Goal: Transaction & Acquisition: Purchase product/service

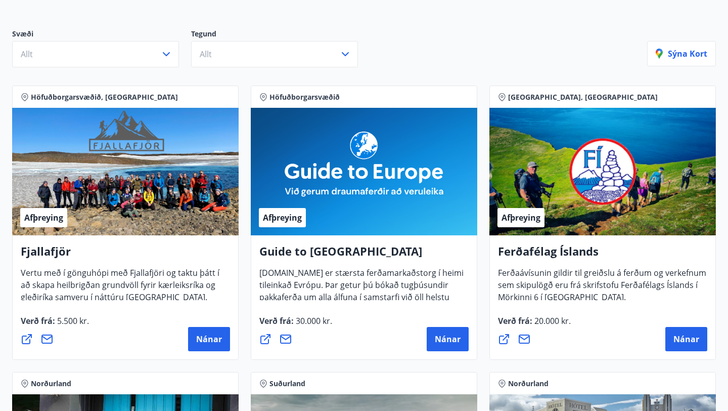
scroll to position [110, 0]
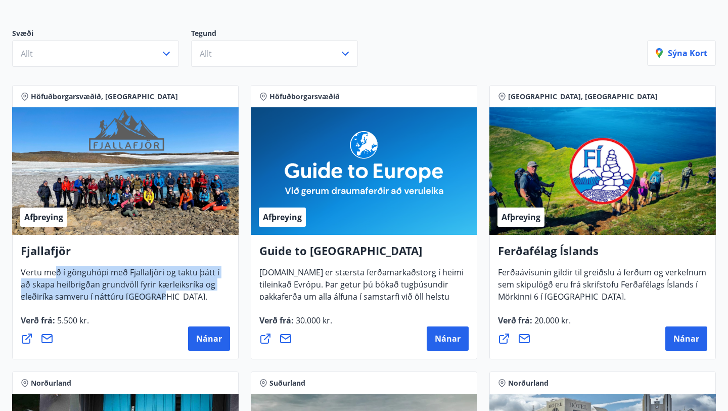
drag, startPoint x: 166, startPoint y: 294, endPoint x: 54, endPoint y: 270, distance: 115.5
click at [54, 270] on span "Vertu með í gönguhópi með Fjallafjöri og taktu þátt í að skapa heilbrigðan grun…" at bounding box center [120, 289] width 199 height 44
click at [6, 279] on div "Höfuðborgarsvæðið, Suðurland Afþreying Fjallafjör Vertu með í gönguhópi með Fja…" at bounding box center [125, 222] width 239 height 286
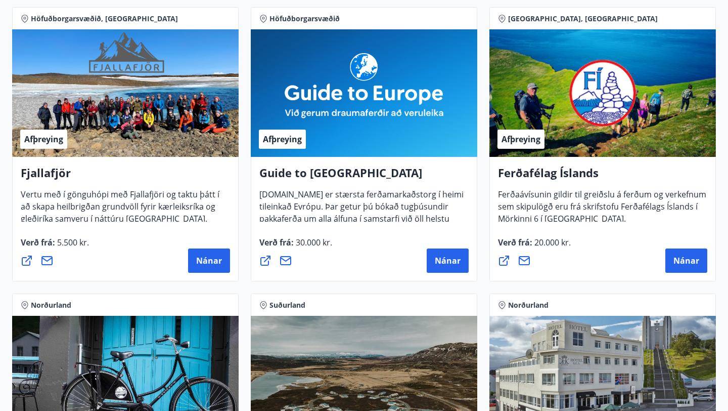
scroll to position [190, 0]
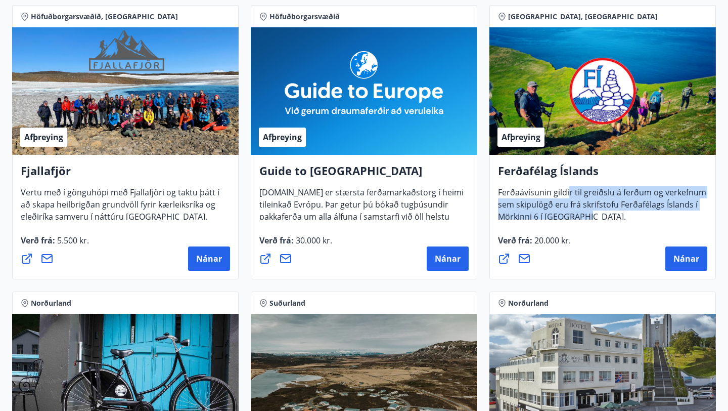
drag, startPoint x: 591, startPoint y: 220, endPoint x: 568, endPoint y: 189, distance: 38.8
click at [568, 189] on div "Ferðafélag Íslands Ferðaávísunin gildir til greiðslu á ferðum og verkefnum sem …" at bounding box center [603, 217] width 227 height 124
click at [568, 189] on span "Ferðaávísunin gildir til greiðslu á ferðum og verkefnum sem skipulögð eru frá s…" at bounding box center [602, 209] width 208 height 44
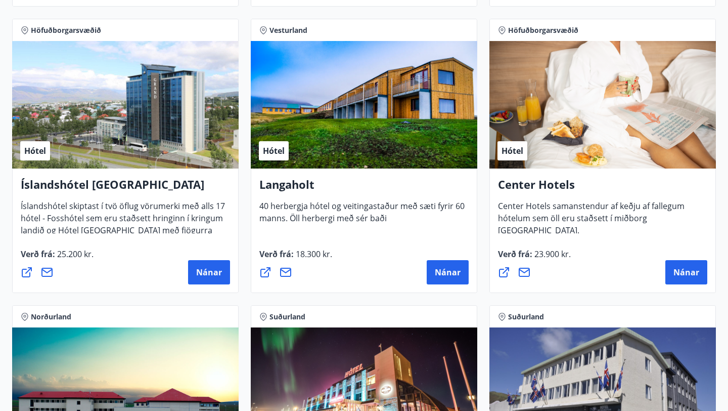
scroll to position [2178, 0]
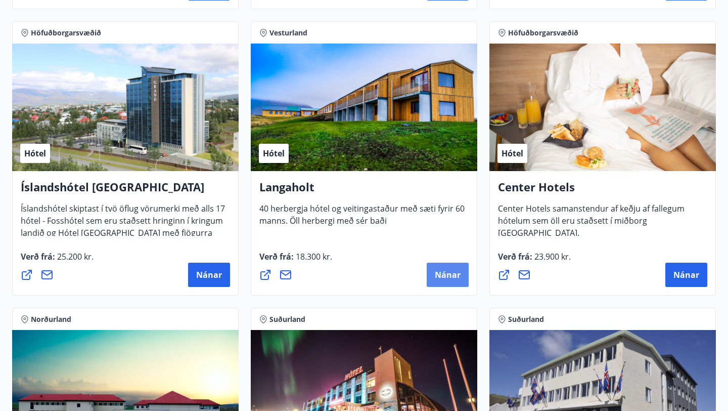
click at [451, 276] on span "Nánar" at bounding box center [448, 274] width 26 height 11
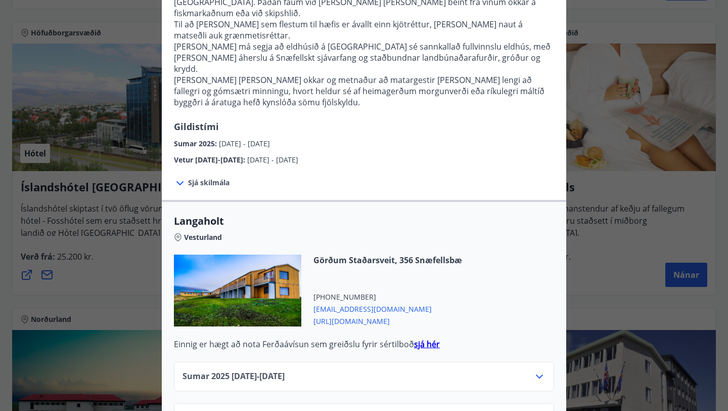
scroll to position [237, 0]
click at [542, 370] on icon at bounding box center [540, 376] width 12 height 12
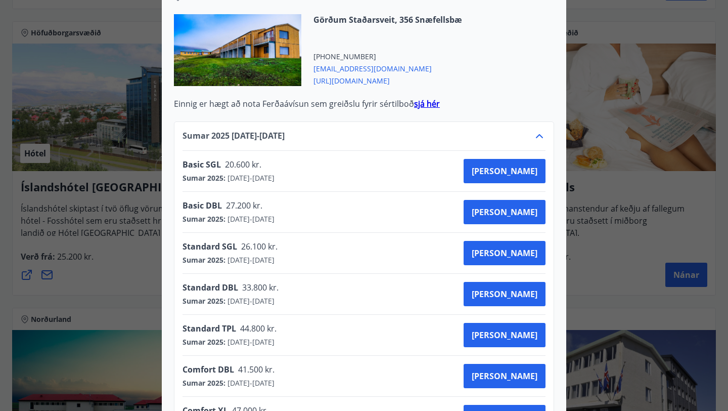
scroll to position [498, 0]
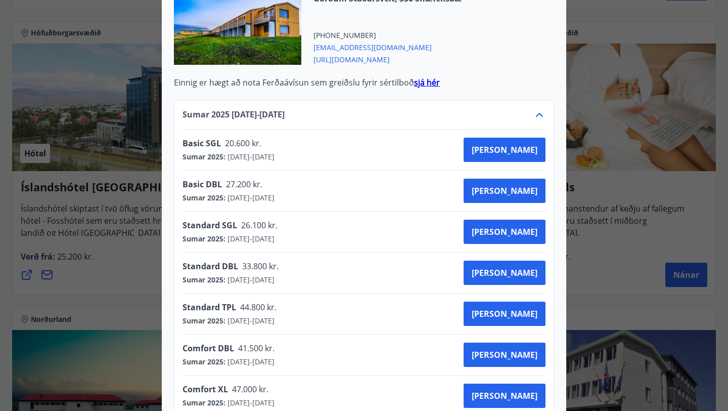
drag, startPoint x: 183, startPoint y: 114, endPoint x: 312, endPoint y: 122, distance: 129.8
click at [312, 138] on div "Basic SGL 20.600 kr. Sumar 2025 : [DATE] - [DATE] [PERSON_NAME]" at bounding box center [364, 150] width 363 height 24
drag, startPoint x: 185, startPoint y: 151, endPoint x: 311, endPoint y: 149, distance: 125.5
click at [311, 179] on div "Basic DBL 27.200 kr. Sumar 2025 : [DATE] - [DATE] [PERSON_NAME]" at bounding box center [364, 191] width 363 height 24
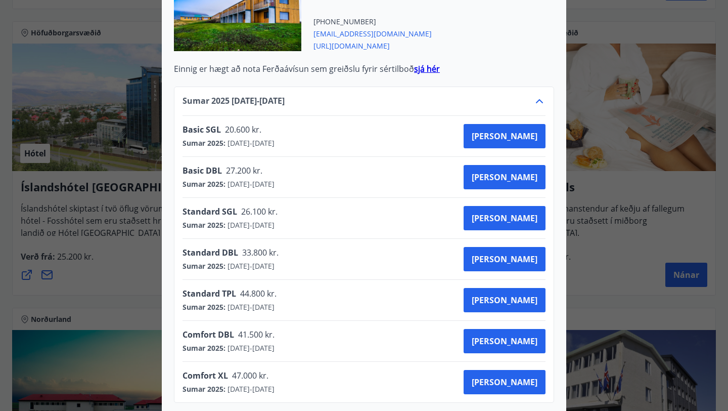
scroll to position [518, 0]
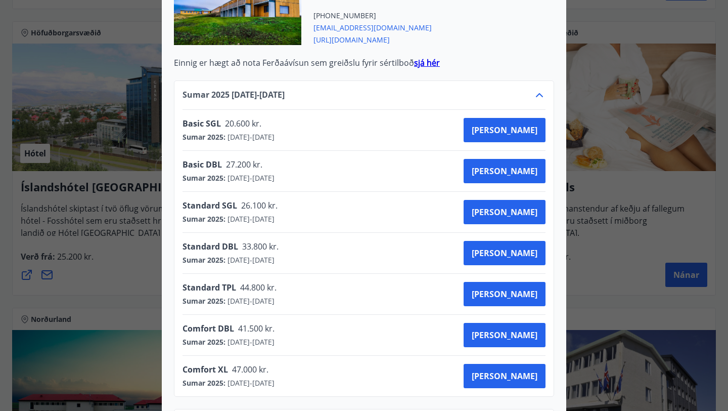
drag, startPoint x: 345, startPoint y: 228, endPoint x: 277, endPoint y: 191, distance: 77.4
click at [276, 191] on div "Basic SGL 20.600 kr. Sumar 2025 : [DATE] - [DATE] [PERSON_NAME] Basic DBL 27.20…" at bounding box center [364, 252] width 363 height 287
click at [343, 241] on div "Standard DBL 33.800 kr. Sumar 2025 : [DATE] - [DATE] [PERSON_NAME]" at bounding box center [364, 253] width 363 height 24
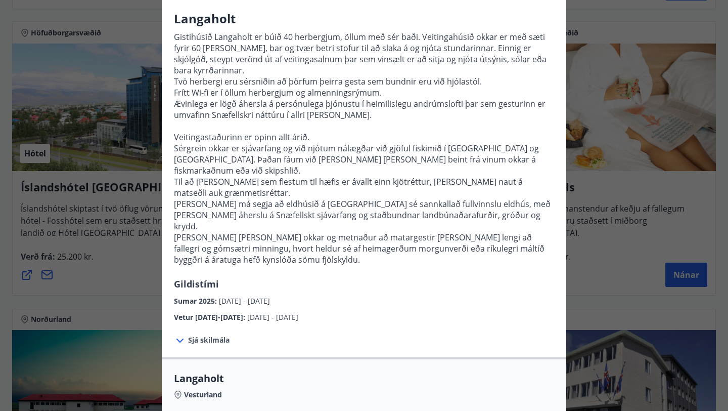
scroll to position [42, 0]
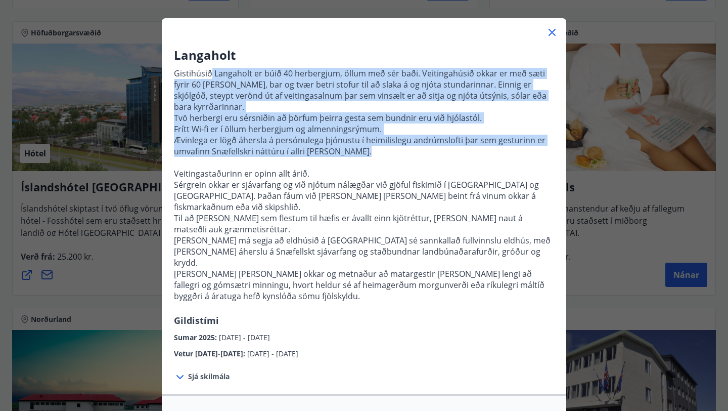
drag, startPoint x: 210, startPoint y: 72, endPoint x: 372, endPoint y: 151, distance: 180.1
click at [370, 151] on p "Gistihúsið Langaholt er búið 40 herbergjum, öllum með sér baði. Veitingahúsið o…" at bounding box center [364, 189] width 380 height 250
click at [372, 157] on p at bounding box center [364, 162] width 380 height 11
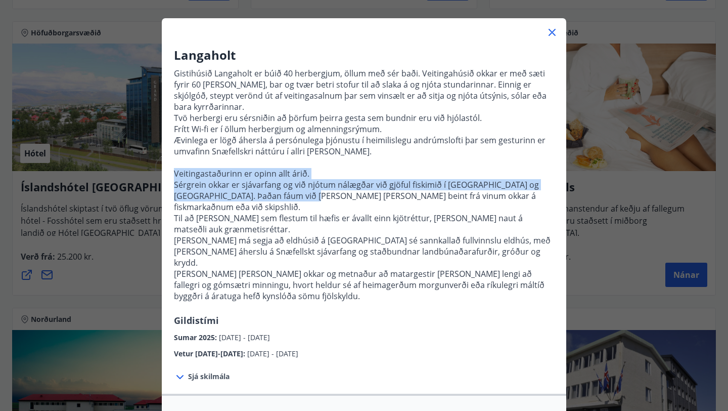
drag, startPoint x: 376, startPoint y: 148, endPoint x: 290, endPoint y: 180, distance: 91.9
click at [290, 181] on p "Gistihúsið Langaholt er búið 40 herbergjum, öllum með sér baði. Veitingahúsið o…" at bounding box center [364, 189] width 380 height 250
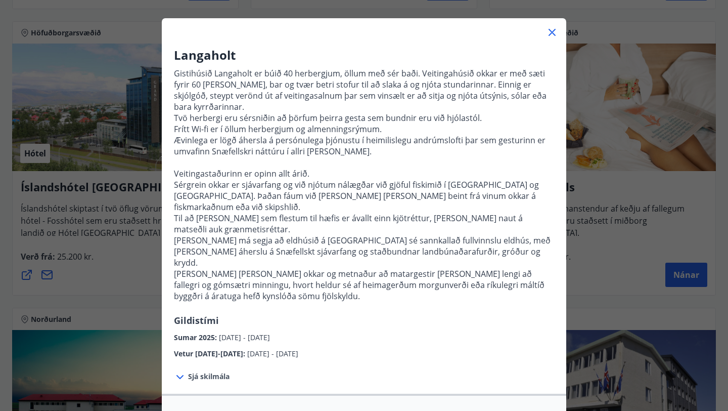
click at [285, 212] on p "Til að [PERSON_NAME] sem flestum til hæfis er ávallt einn kjötréttur, [PERSON_N…" at bounding box center [364, 223] width 380 height 22
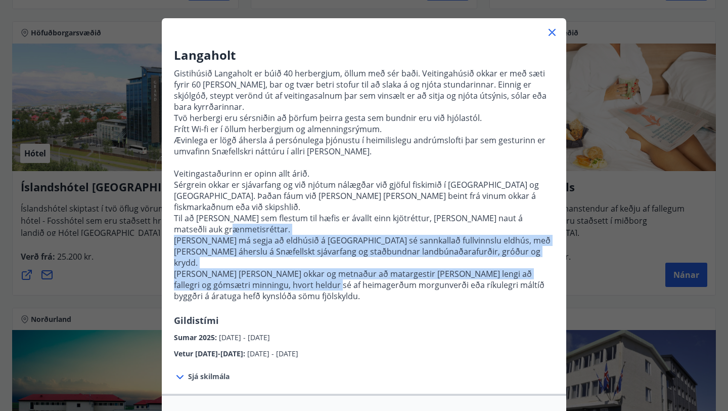
drag, startPoint x: 284, startPoint y: 208, endPoint x: 305, endPoint y: 261, distance: 56.6
click at [305, 259] on p "Gistihúsið Langaholt er búið 40 herbergjum, öllum með sér baði. Veitingahúsið o…" at bounding box center [364, 189] width 380 height 250
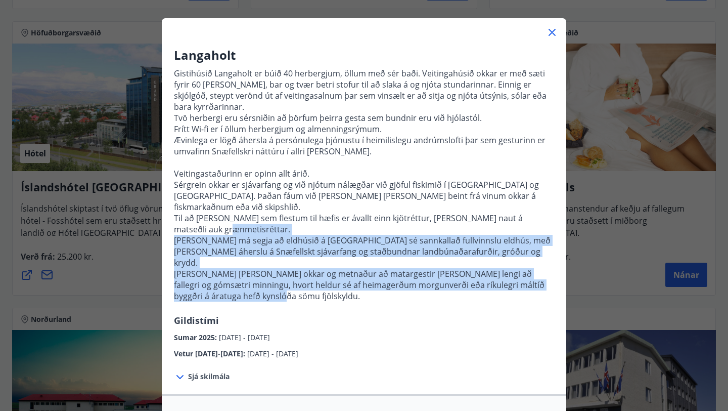
click at [305, 268] on p "[PERSON_NAME] [PERSON_NAME] okkar og metnaður að matargestir [PERSON_NAME] leng…" at bounding box center [364, 284] width 380 height 33
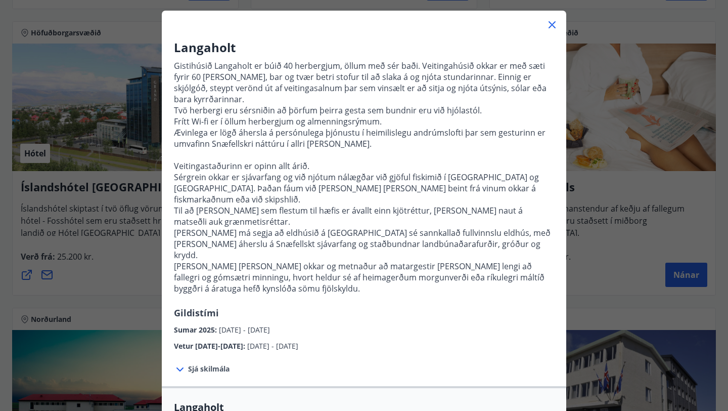
scroll to position [0, 0]
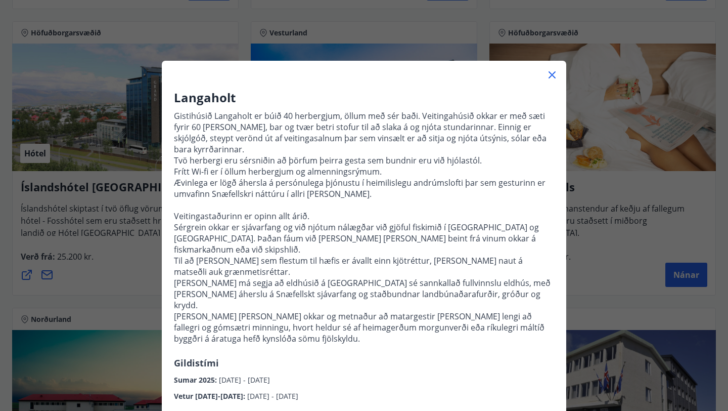
click at [550, 77] on icon at bounding box center [552, 75] width 12 height 12
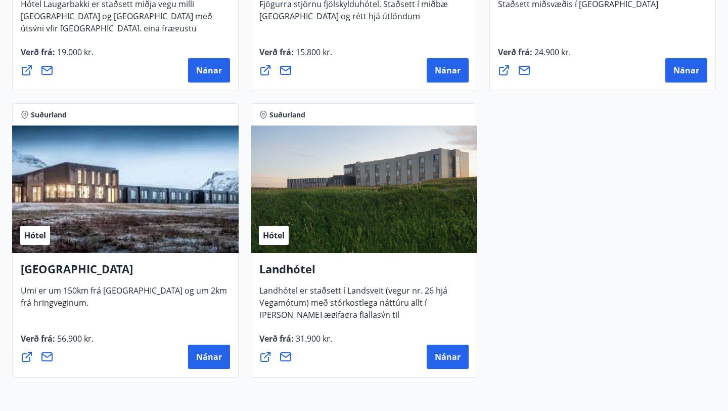
scroll to position [2676, 0]
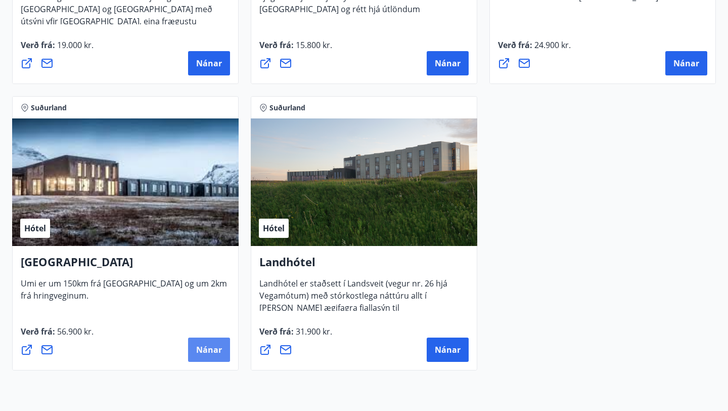
click at [209, 350] on span "Nánar" at bounding box center [209, 349] width 26 height 11
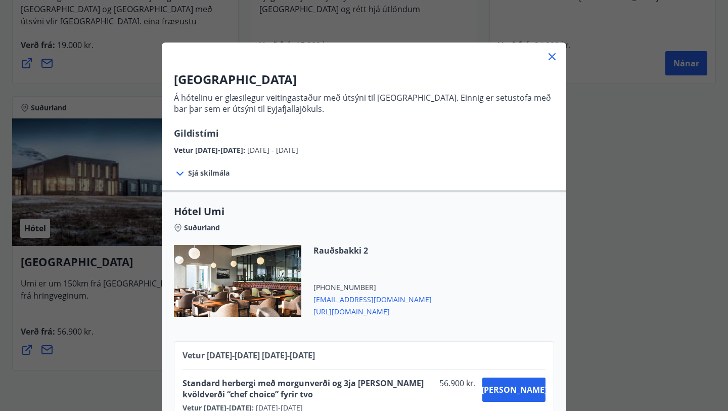
scroll to position [41, 0]
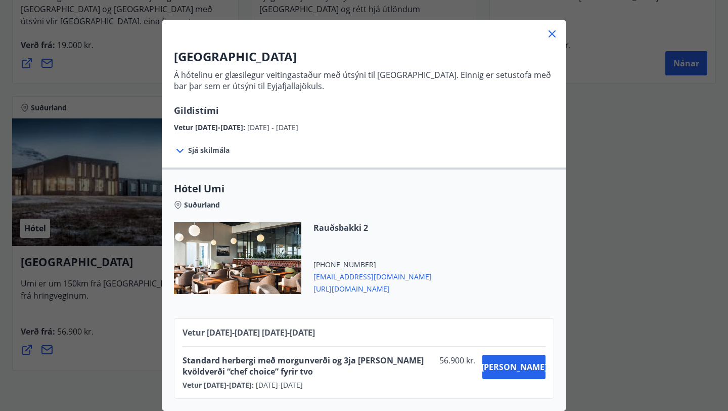
drag, startPoint x: 346, startPoint y: 375, endPoint x: 352, endPoint y: 334, distance: 41.9
click at [352, 334] on div "Vetur [DATE]-[DATE] [DATE] - [DATE] Standard herbergi með morgunverði og 3ja [P…" at bounding box center [364, 358] width 380 height 80
click at [425, 274] on div "Rauðsbakki 2 [PHONE_NUMBER] [EMAIL_ADDRESS][DOMAIN_NAME] [URL][DOMAIN_NAME]" at bounding box center [364, 264] width 380 height 84
click at [554, 34] on icon at bounding box center [552, 34] width 12 height 12
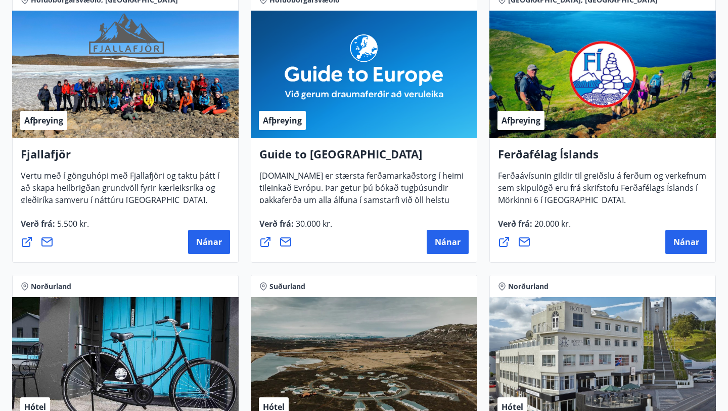
scroll to position [205, 0]
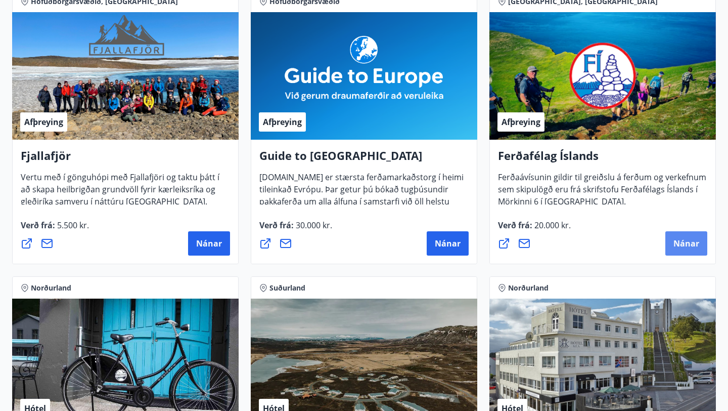
click at [678, 242] on span "Nánar" at bounding box center [687, 243] width 26 height 11
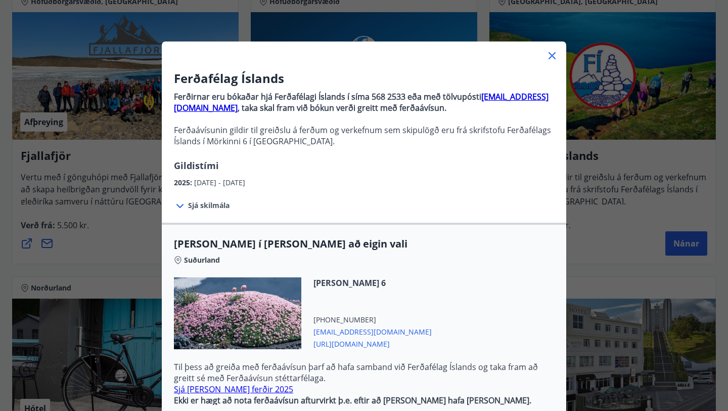
scroll to position [23, 0]
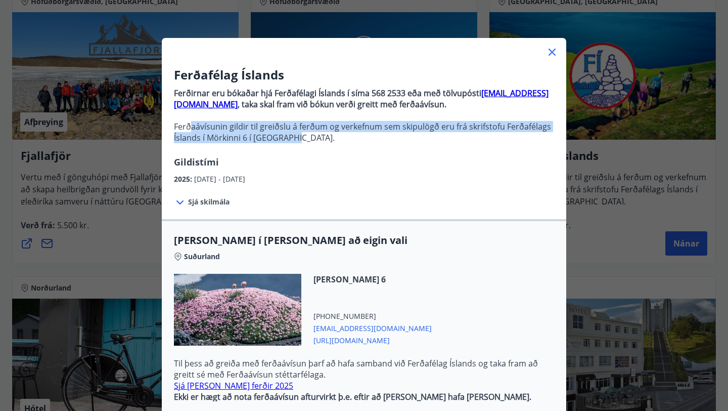
drag, startPoint x: 189, startPoint y: 124, endPoint x: 319, endPoint y: 135, distance: 130.4
click at [319, 135] on p "Ferðaávísunin gildir til greiðslu á ferðum og verkefnum sem skipulögð eru frá s…" at bounding box center [364, 132] width 380 height 22
drag, startPoint x: 308, startPoint y: 145, endPoint x: 289, endPoint y: 122, distance: 29.5
click at [289, 122] on p "Ferðirnar eru bókaðar hjá Ferðafélagi Íslands í síma 568 2533 eða með tölvupóst…" at bounding box center [364, 119] width 380 height 72
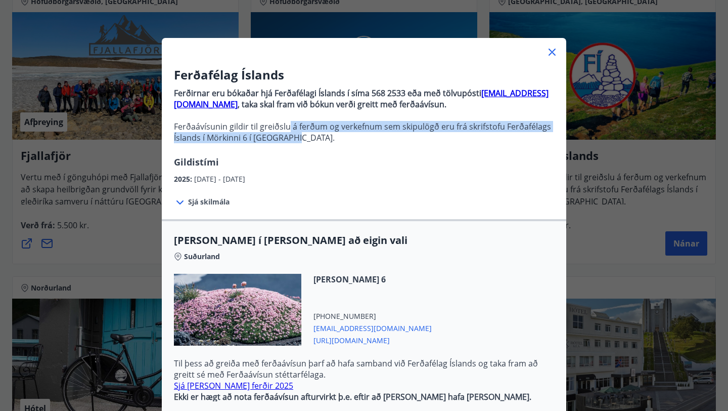
click at [289, 122] on p "Ferðaávísunin gildir til greiðslu á ferðum og verkefnum sem skipulögð eru frá s…" at bounding box center [364, 132] width 380 height 22
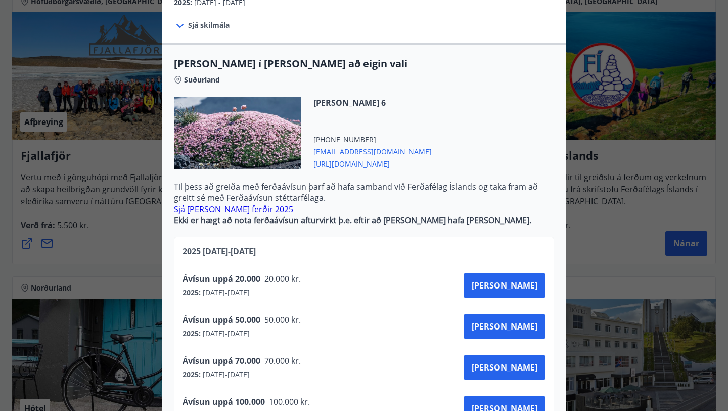
scroll to position [207, 0]
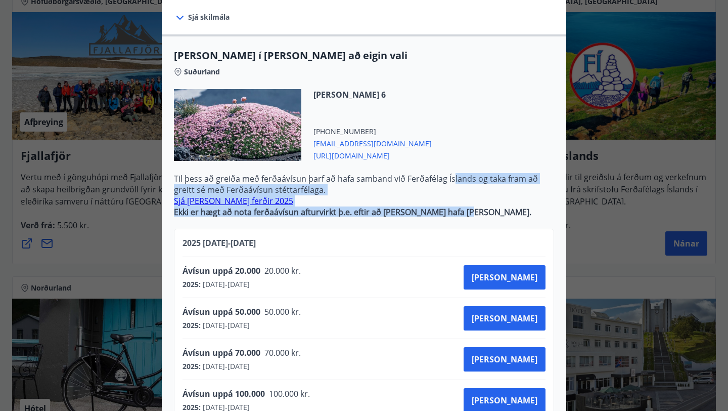
drag, startPoint x: 471, startPoint y: 211, endPoint x: 451, endPoint y: 179, distance: 38.2
click at [451, 179] on p "Til þess að greiða með ferðaávísun þarf að hafa samband við Ferðafélag Íslands …" at bounding box center [364, 195] width 380 height 45
click at [451, 179] on p "Til þess að greiða með ferðaávísun þarf að hafa samband við Ferðafélag Íslands …" at bounding box center [364, 184] width 380 height 22
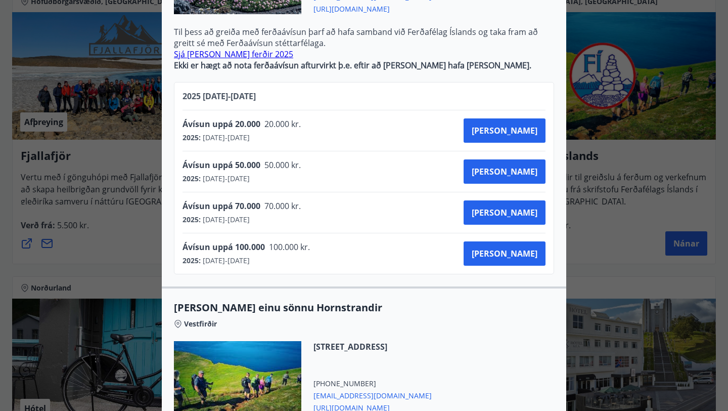
scroll to position [348, 0]
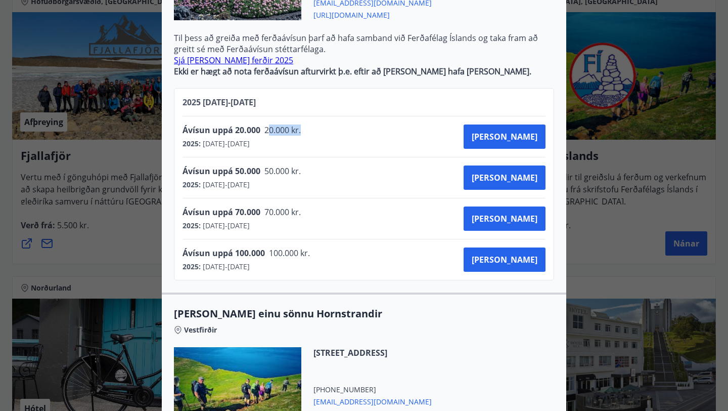
drag, startPoint x: 267, startPoint y: 132, endPoint x: 307, endPoint y: 132, distance: 40.0
click at [307, 132] on div "Ávísun uppá 20.000 20.000 kr. 2025 : [DATE] - [DATE] [PERSON_NAME]" at bounding box center [364, 136] width 363 height 24
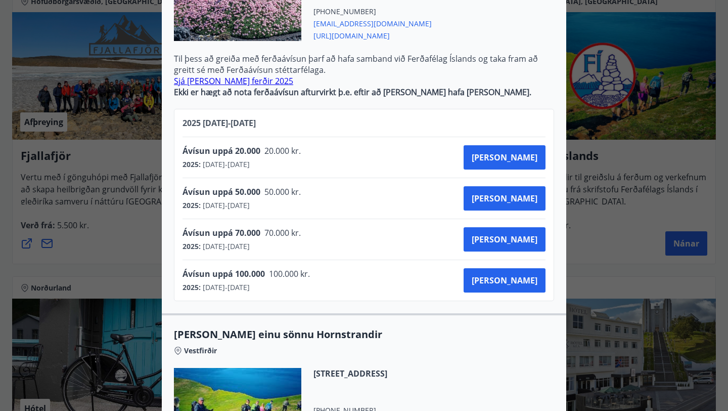
scroll to position [332, 0]
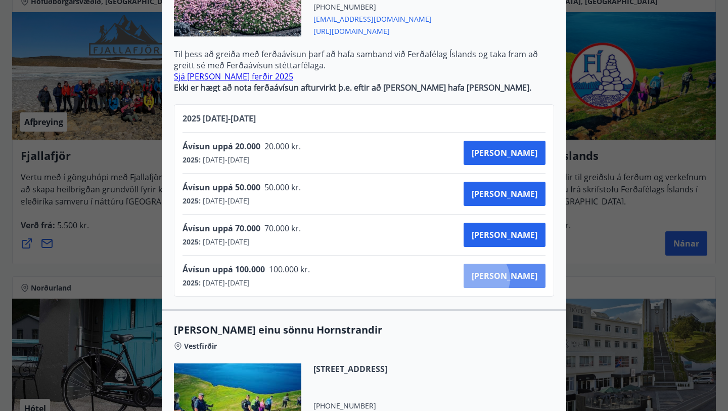
click at [520, 279] on span "[PERSON_NAME]" at bounding box center [505, 275] width 66 height 11
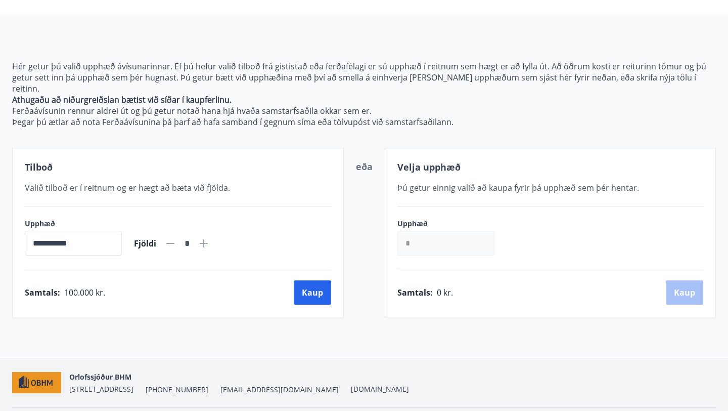
scroll to position [78, 0]
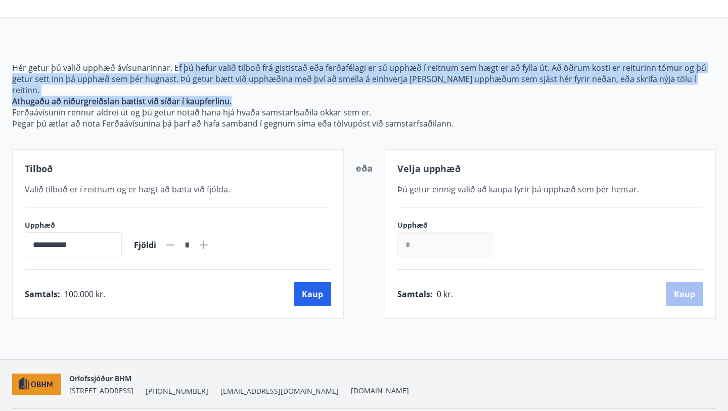
drag, startPoint x: 176, startPoint y: 66, endPoint x: 271, endPoint y: 93, distance: 98.7
click at [271, 93] on span "Hér getur þú valið upphæð ávísunarinnar. Ef þú hefur valið tilboð frá gististað…" at bounding box center [364, 95] width 704 height 67
click at [271, 96] on p "Athugaðu að niðurgreiðslan bætist við síðar í kaupferlinu." at bounding box center [364, 101] width 704 height 11
drag, startPoint x: 271, startPoint y: 93, endPoint x: 160, endPoint y: 54, distance: 117.3
click at [160, 54] on div "**********" at bounding box center [364, 178] width 704 height 281
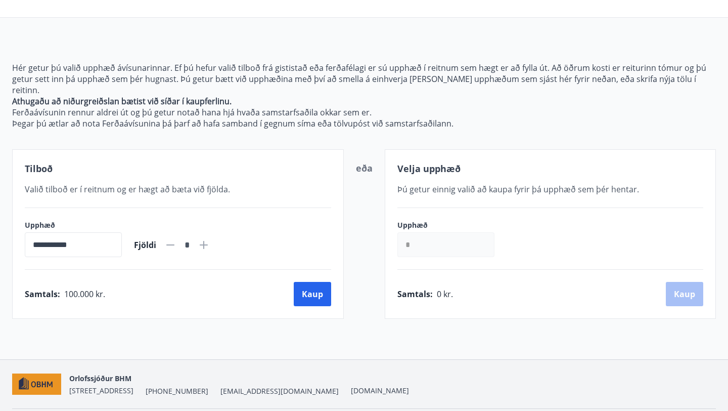
click at [160, 54] on div "**********" at bounding box center [364, 178] width 704 height 281
drag, startPoint x: 61, startPoint y: 98, endPoint x: 195, endPoint y: 104, distance: 133.7
click at [195, 107] on p "Ferðaávísunin rennur aldrei út og þú getur notað hana hjá hvaða samstarfsaðila …" at bounding box center [364, 112] width 704 height 11
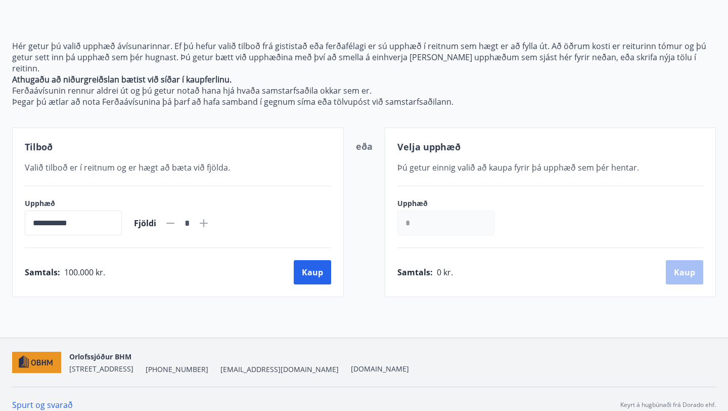
scroll to position [0, 0]
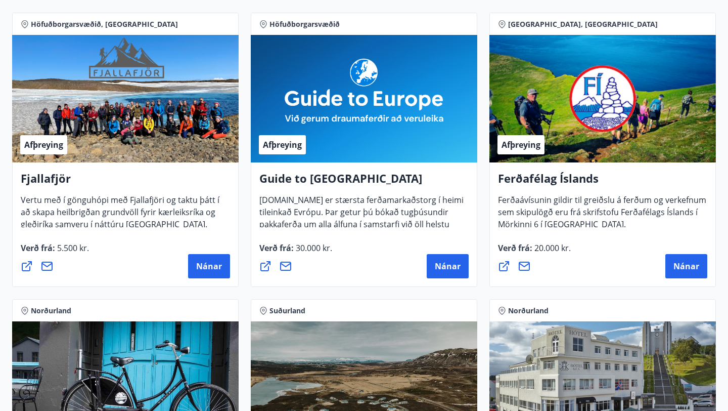
scroll to position [185, 0]
